Goal: Transaction & Acquisition: Purchase product/service

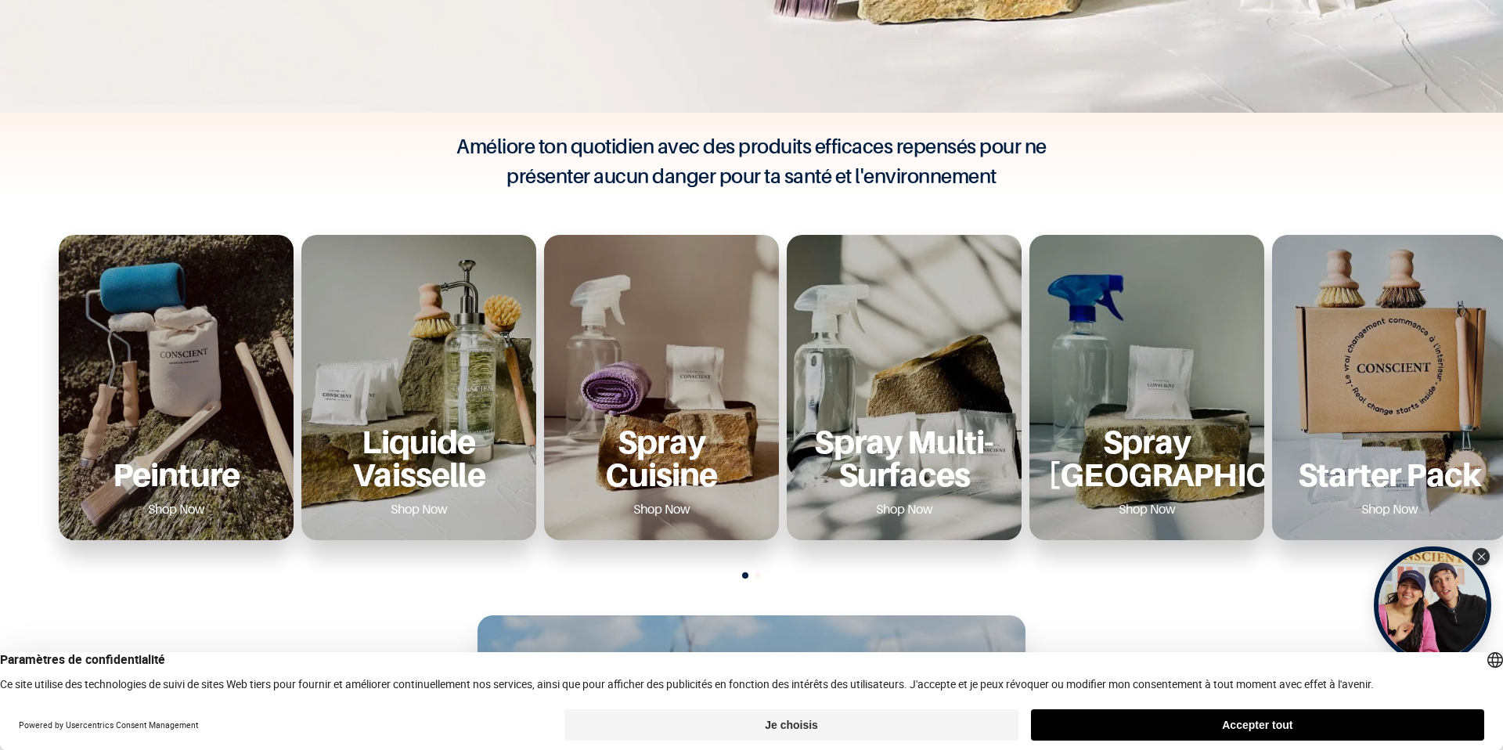
scroll to position [506, 0]
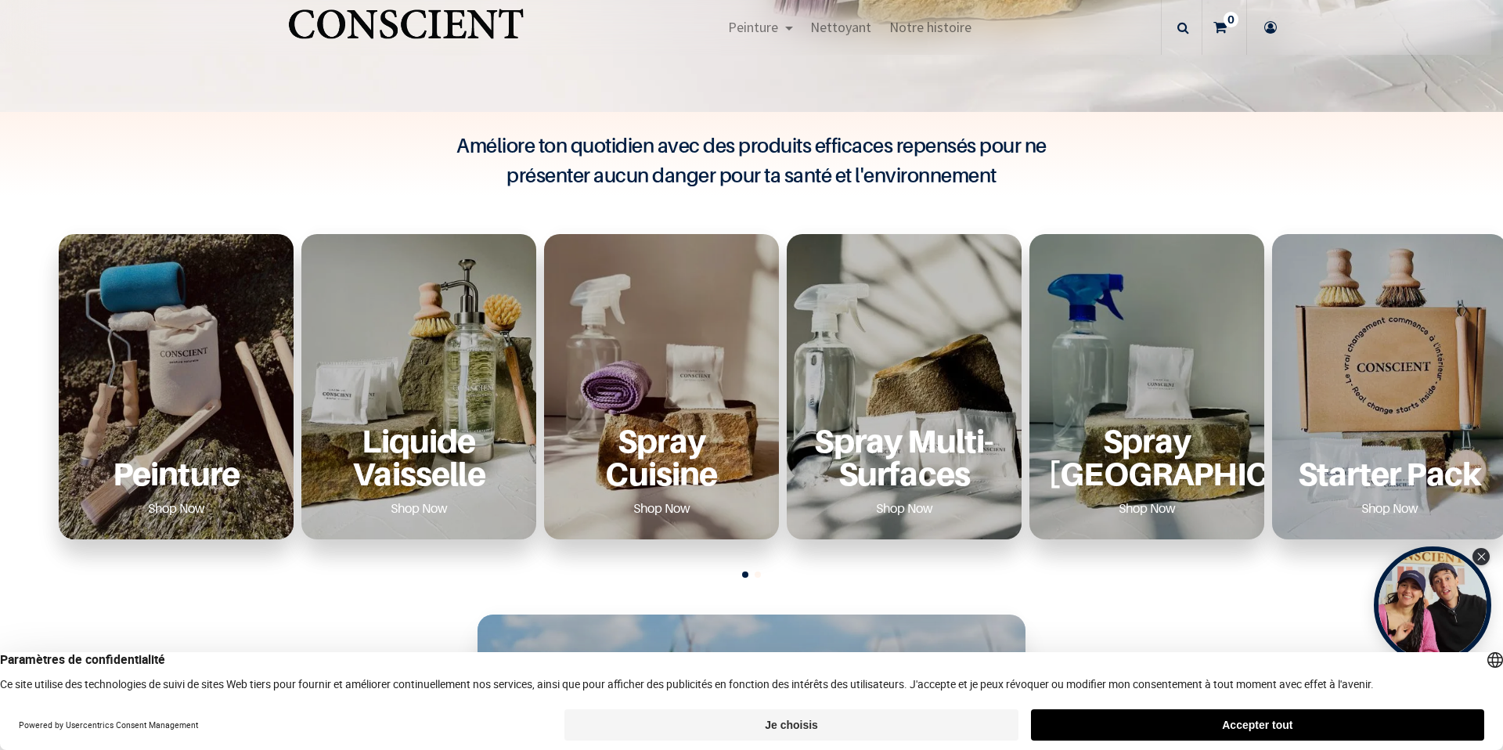
click at [127, 484] on p "Peinture" at bounding box center [175, 473] width 197 height 32
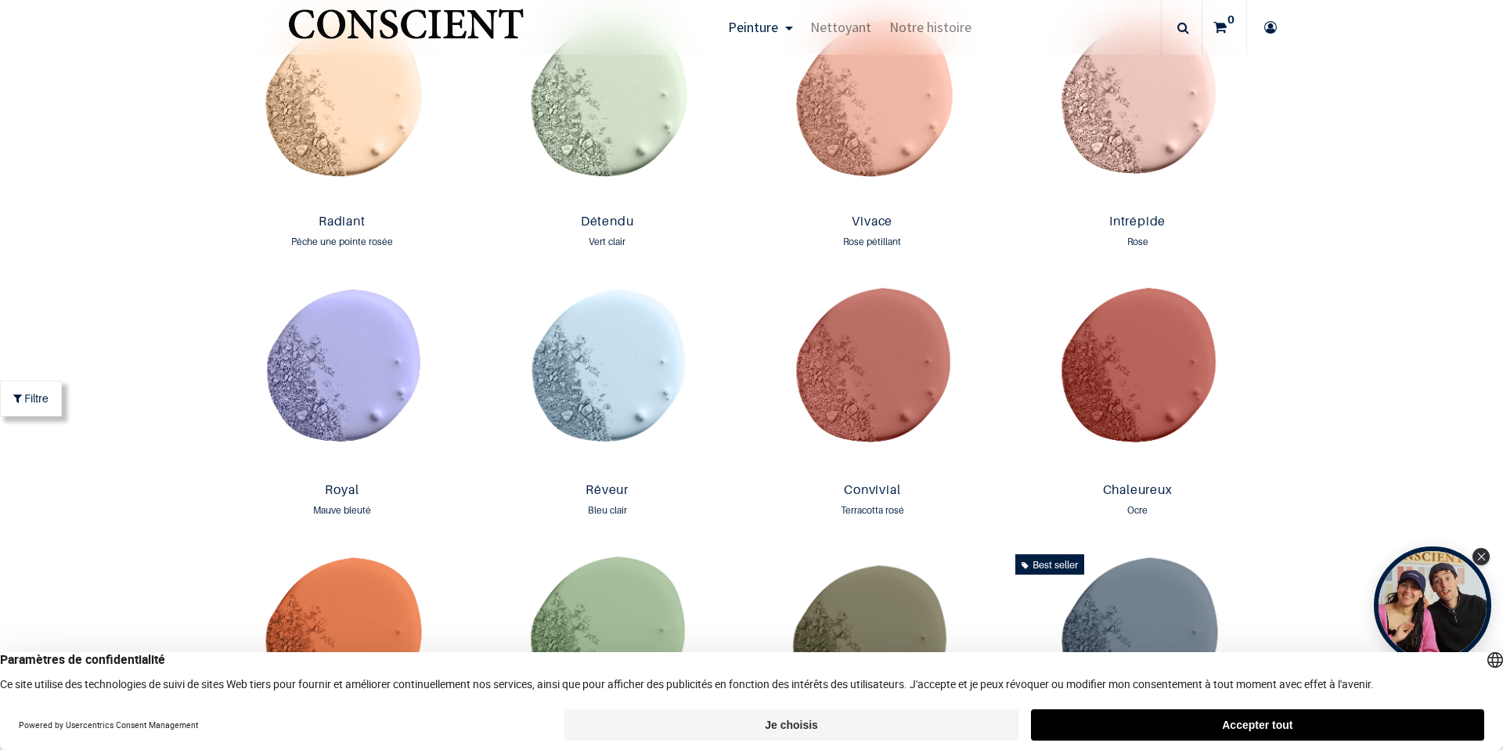
scroll to position [1770, 0]
click at [877, 421] on img at bounding box center [873, 377] width 258 height 196
